Goal: Task Accomplishment & Management: Complete application form

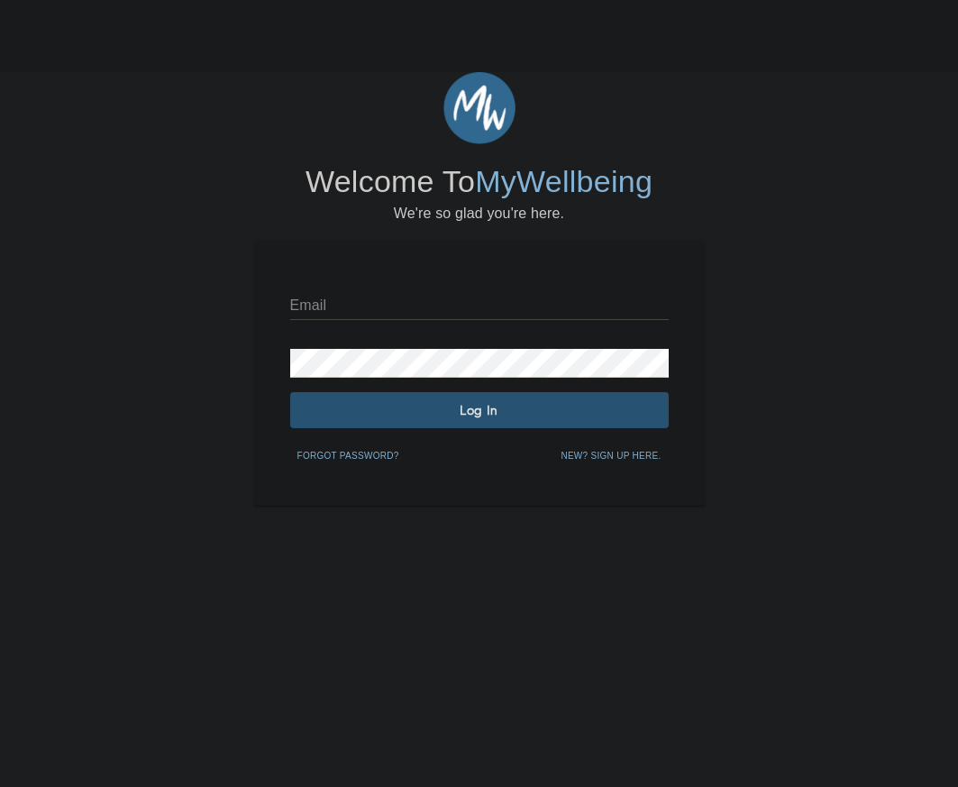
drag, startPoint x: 0, startPoint y: 0, endPoint x: 404, endPoint y: 300, distance: 503.2
click at [404, 300] on input "text" at bounding box center [479, 305] width 379 height 29
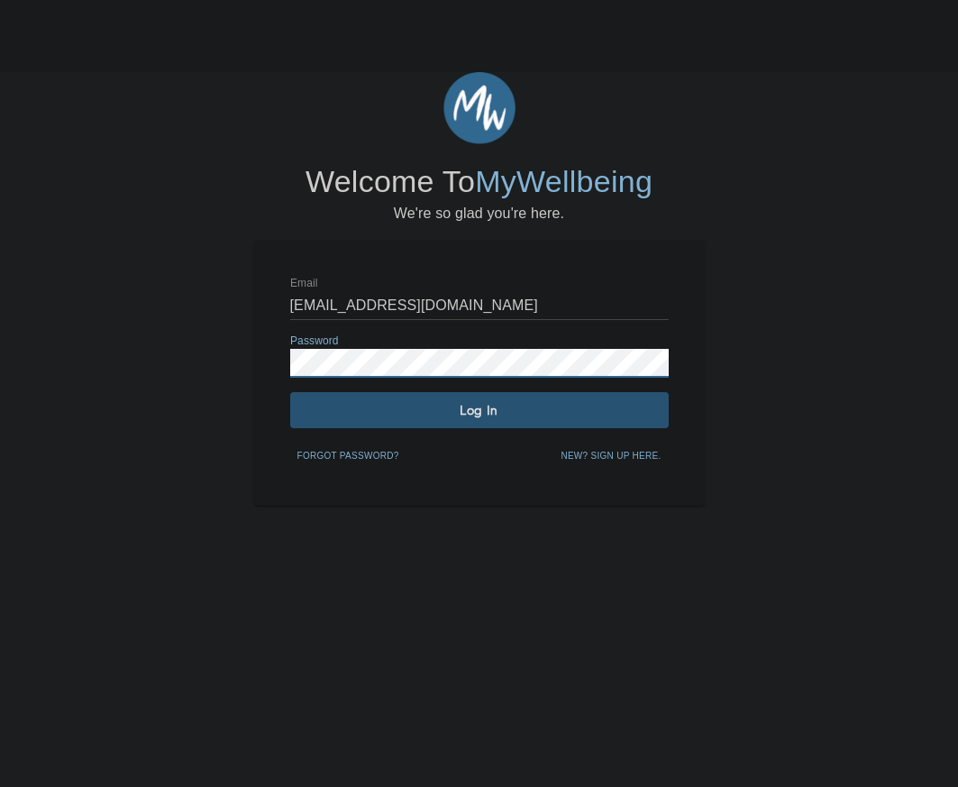
click at [395, 406] on span "Log In" at bounding box center [479, 410] width 364 height 17
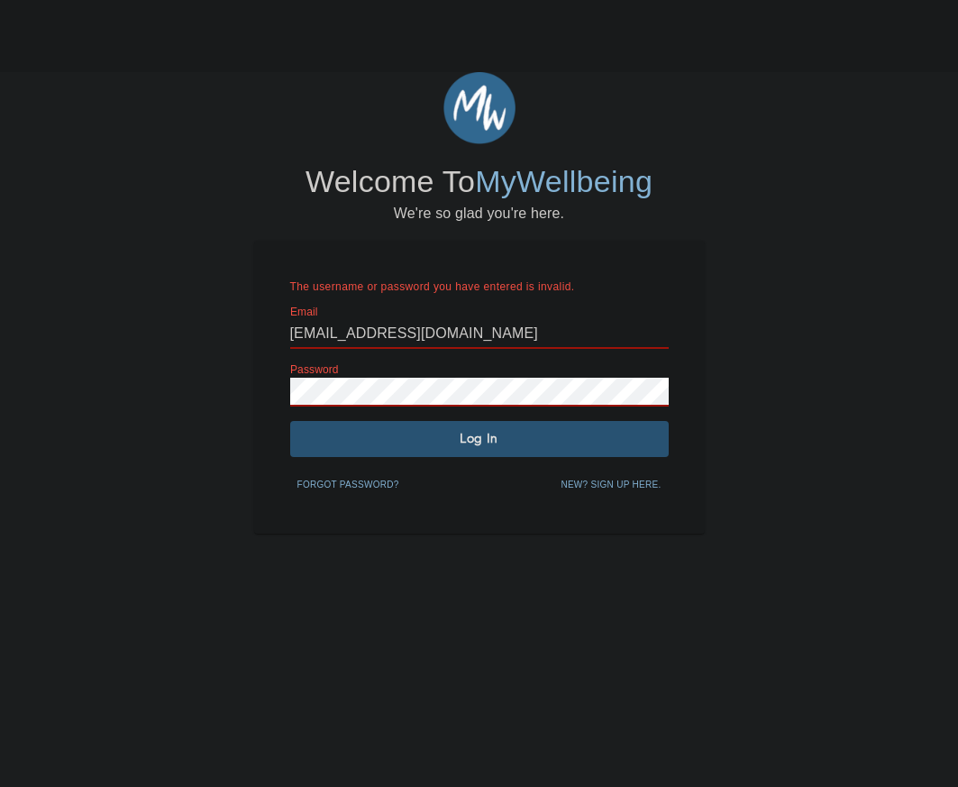
drag, startPoint x: 361, startPoint y: 337, endPoint x: 763, endPoint y: 361, distance: 402.7
click at [763, 361] on div "Welcome To MyWellbeing We're so glad you're here. The username or password you …" at bounding box center [479, 303] width 949 height 462
click at [535, 464] on div "The username or password you have entered is invalid. Email a154992@cencora.com…" at bounding box center [479, 387] width 379 height 221
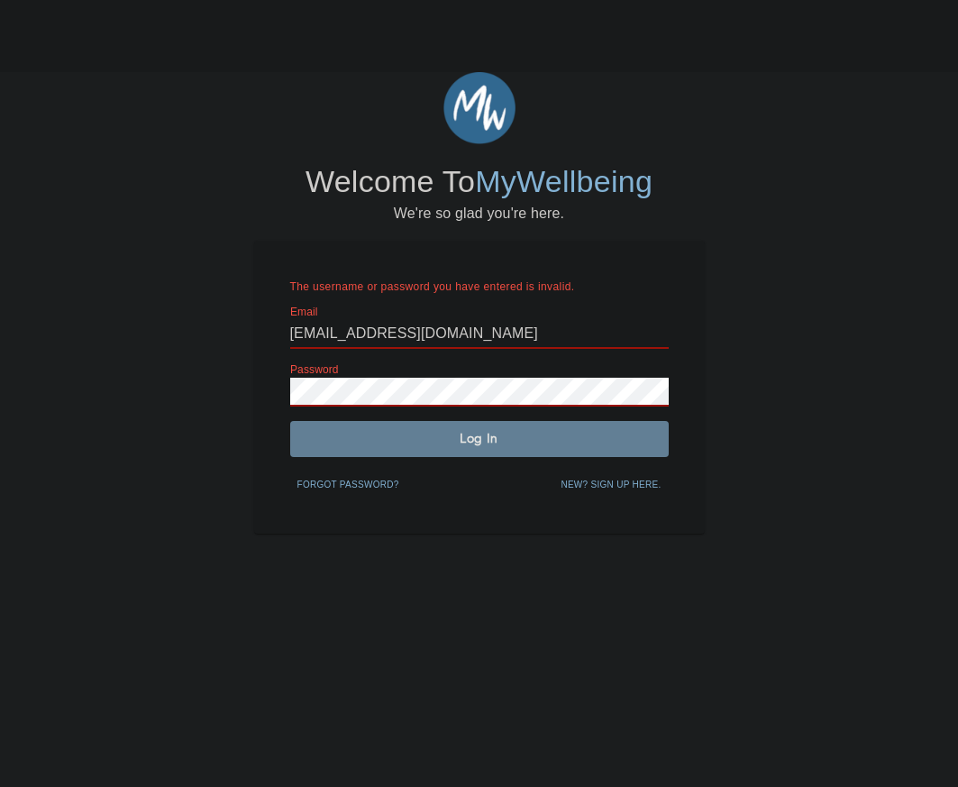
click at [512, 434] on span "Log In" at bounding box center [479, 438] width 364 height 17
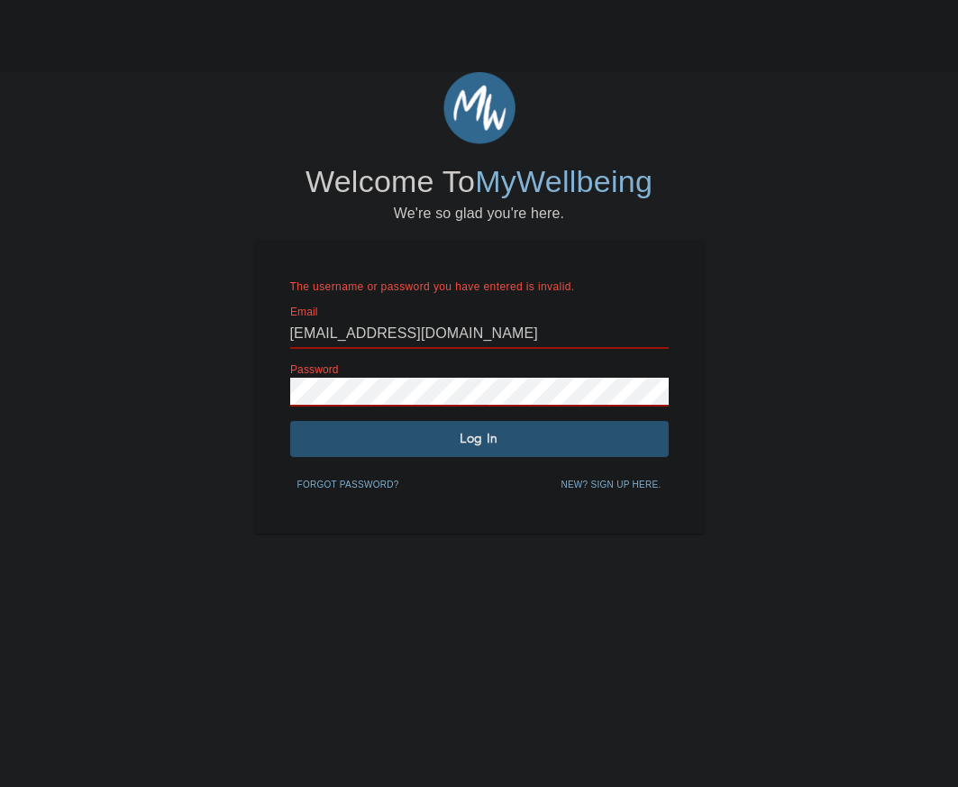
drag, startPoint x: 468, startPoint y: 321, endPoint x: 203, endPoint y: 308, distance: 265.3
click at [239, 323] on div "Welcome To MyWellbeing We're so glad you're here. The username or password you …" at bounding box center [479, 303] width 949 height 462
type input "bhortman@mwiah.com"
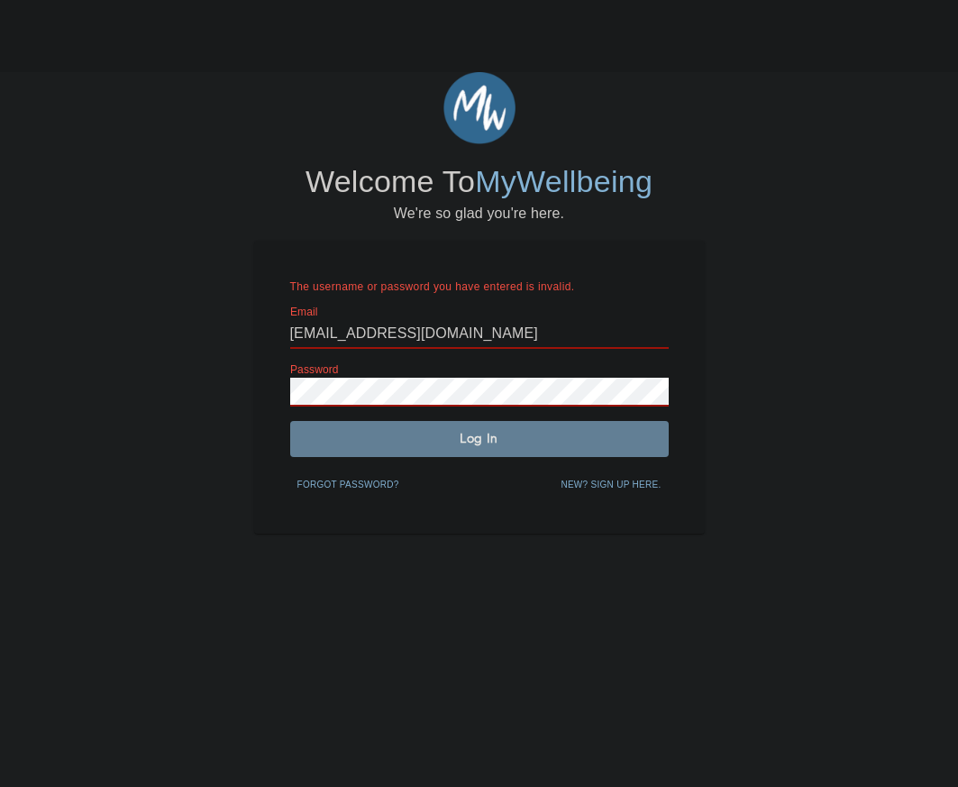
click at [419, 430] on span "Log In" at bounding box center [479, 438] width 364 height 17
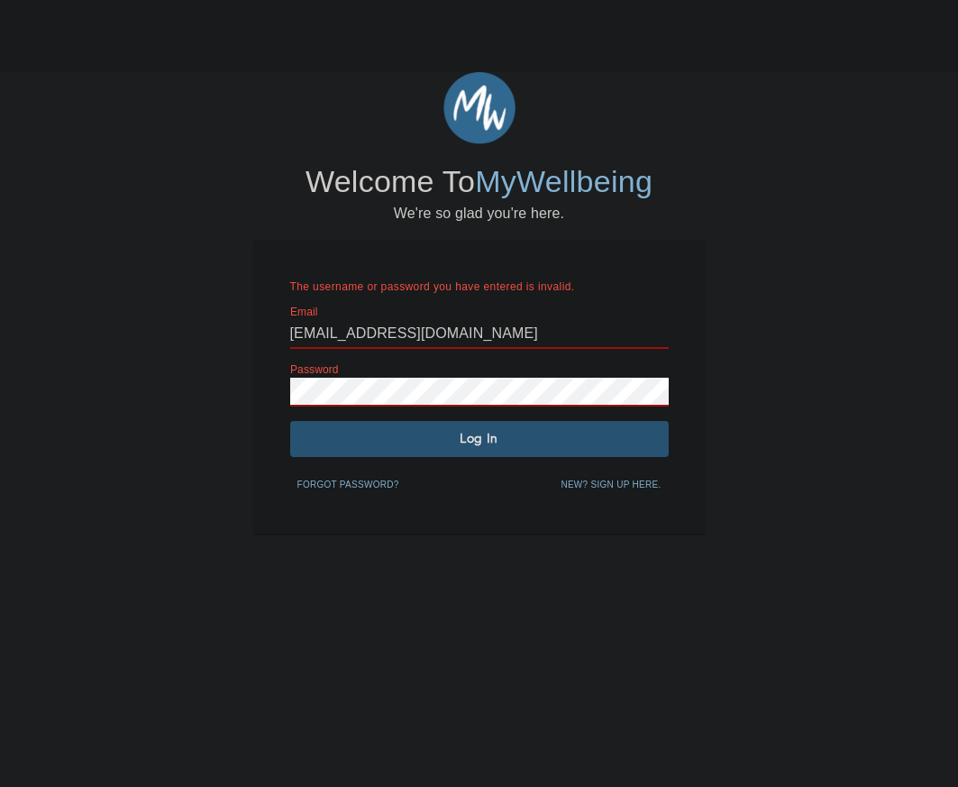
click at [621, 485] on span "New? Sign up here." at bounding box center [611, 485] width 100 height 16
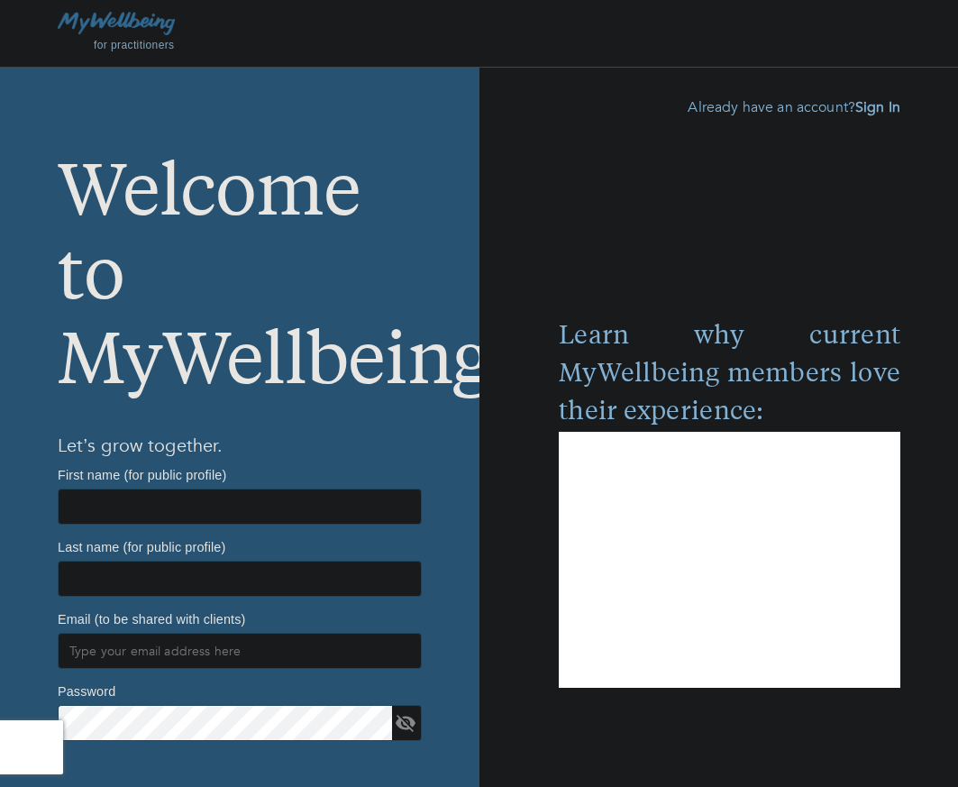
click at [151, 29] on img at bounding box center [116, 23] width 117 height 23
click at [152, 17] on img at bounding box center [116, 23] width 117 height 23
